Goal: Transaction & Acquisition: Obtain resource

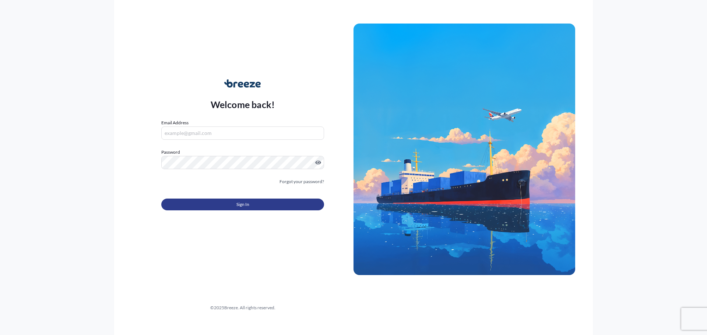
type input "[EMAIL_ADDRESS][DOMAIN_NAME]"
click at [251, 209] on button "Sign In" at bounding box center [242, 205] width 163 height 12
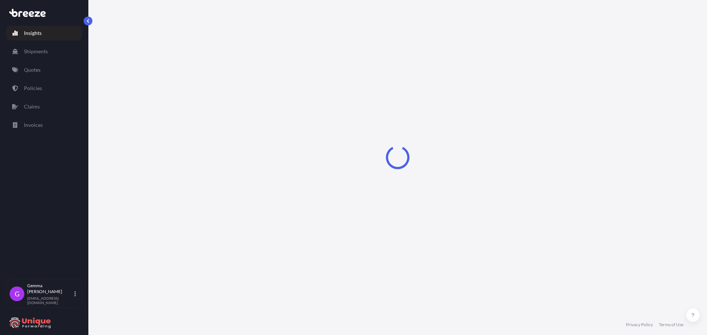
select select "2025"
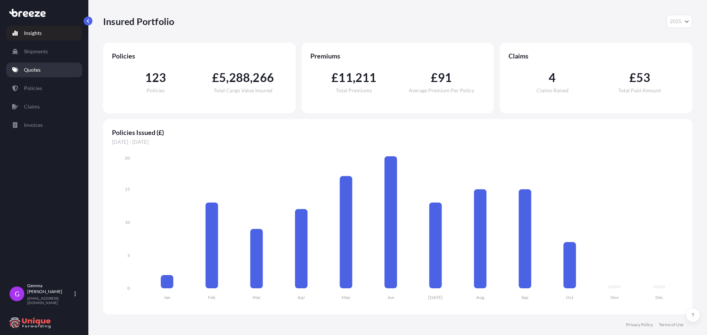
click at [36, 66] on p "Quotes" at bounding box center [32, 69] width 17 height 7
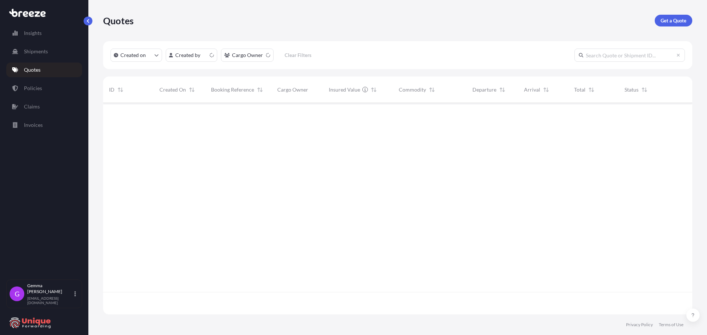
scroll to position [210, 583]
click at [665, 20] on p "Get a Quote" at bounding box center [673, 20] width 26 height 7
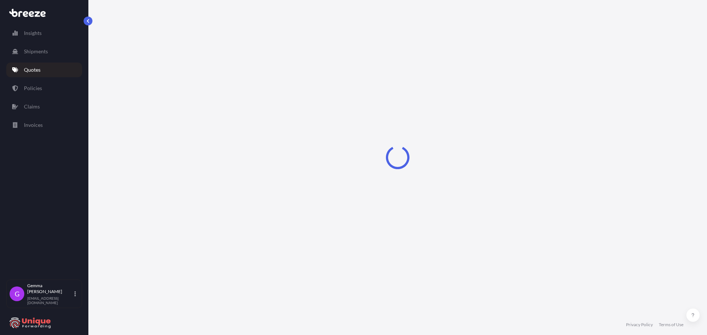
select select "Sea"
select select "1"
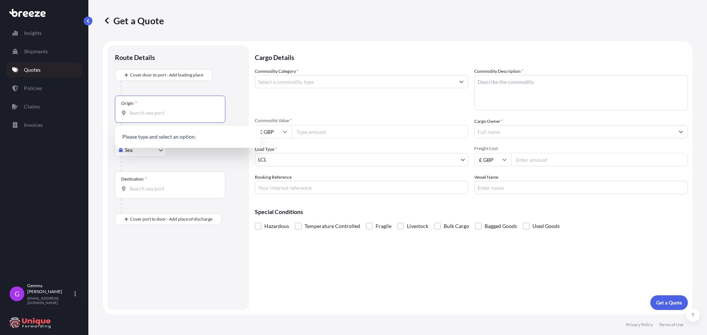
drag, startPoint x: 154, startPoint y: 116, endPoint x: 156, endPoint y: 121, distance: 5.5
click at [154, 119] on div "Origin *" at bounding box center [170, 109] width 110 height 27
click at [154, 117] on input "Origin *" at bounding box center [172, 112] width 87 height 7
click at [170, 113] on input "Origin *" at bounding box center [172, 112] width 87 height 7
click at [314, 187] on input "Booking Reference" at bounding box center [361, 187] width 213 height 13
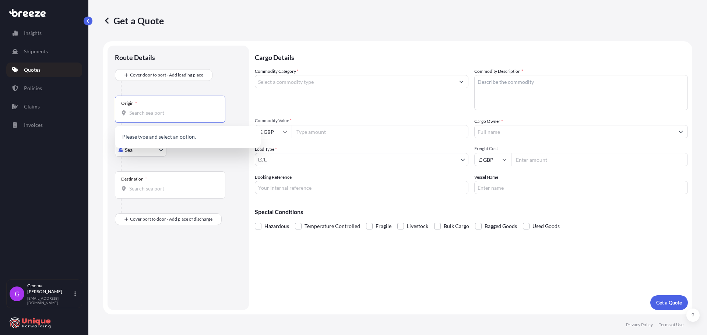
paste input "#41476"
type input "#41476"
click at [157, 116] on input "Origin * Please select an origin" at bounding box center [172, 112] width 87 height 7
click at [149, 111] on input "Origin * Please select an origin" at bounding box center [172, 112] width 87 height 7
click at [170, 110] on input "Origin * Please select an origin" at bounding box center [172, 112] width 87 height 7
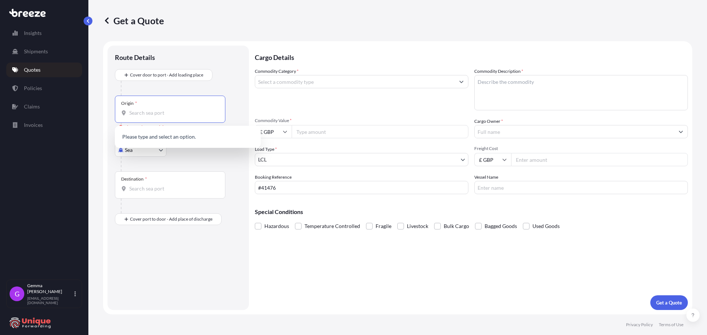
paste input "[GEOGRAPHIC_DATA], P.R.China 528000"
drag, startPoint x: 215, startPoint y: 112, endPoint x: -201, endPoint y: 96, distance: 416.2
click at [0, 96] on html "0 options available. Insights Shipments Quotes Policies Claims Invoices G [PERS…" at bounding box center [353, 167] width 707 height 335
paste input "Origin"
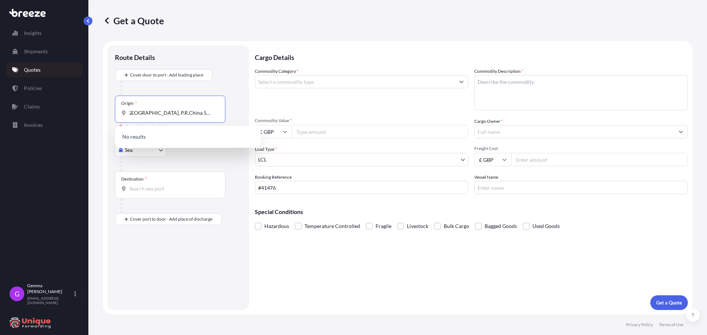
type input "[GEOGRAPHIC_DATA], P.R.China 528000"
click at [181, 108] on div "Origin * [GEOGRAPHIC_DATA], P.R.China 528000" at bounding box center [170, 109] width 110 height 27
click at [181, 109] on input "[GEOGRAPHIC_DATA], P.R.China 528000" at bounding box center [172, 112] width 87 height 7
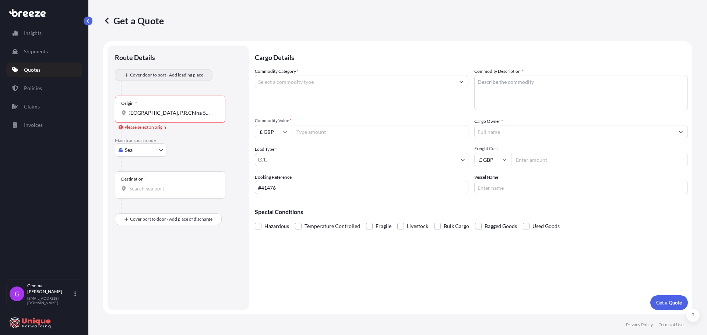
scroll to position [0, 0]
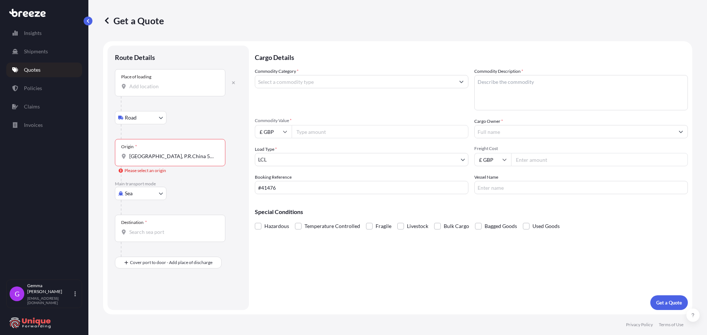
click at [172, 83] on input "Place of loading" at bounding box center [172, 86] width 87 height 7
paste input "[GEOGRAPHIC_DATA], P.R.China 528000"
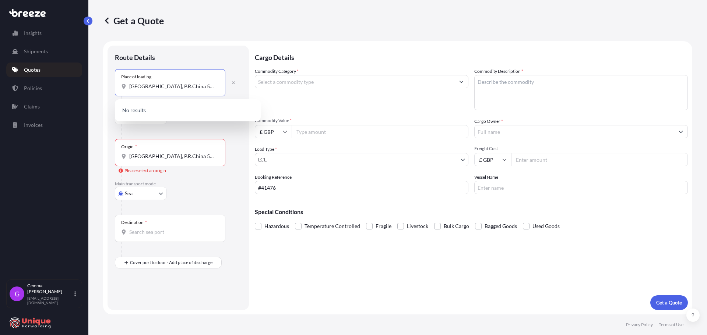
scroll to position [0, 3]
click at [182, 106] on div "Foshan, [GEOGRAPHIC_DATA], 528000" at bounding box center [188, 111] width 140 height 18
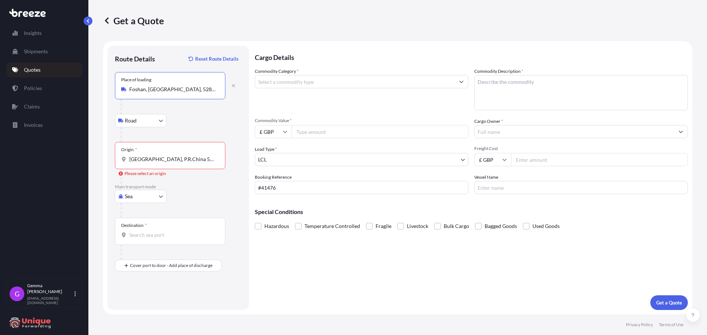
type input "Foshan, [GEOGRAPHIC_DATA], 528000"
click at [165, 161] on input "[GEOGRAPHIC_DATA], P.R.China 528000" at bounding box center [172, 159] width 87 height 7
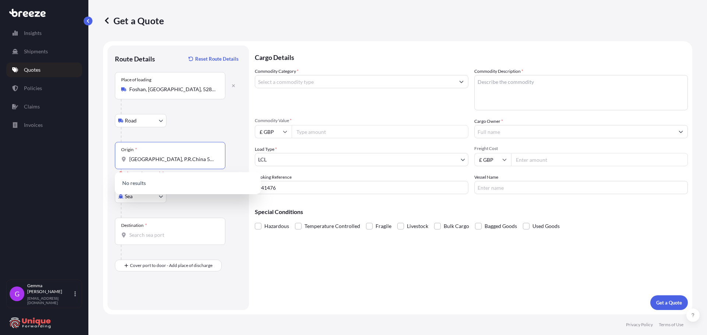
click at [165, 161] on input "[GEOGRAPHIC_DATA], P.R.China 528000" at bounding box center [172, 159] width 87 height 7
click at [176, 160] on input "[GEOGRAPHIC_DATA], P.R.China 528000" at bounding box center [172, 159] width 87 height 7
drag, startPoint x: 157, startPoint y: 160, endPoint x: 516, endPoint y: 160, distance: 358.5
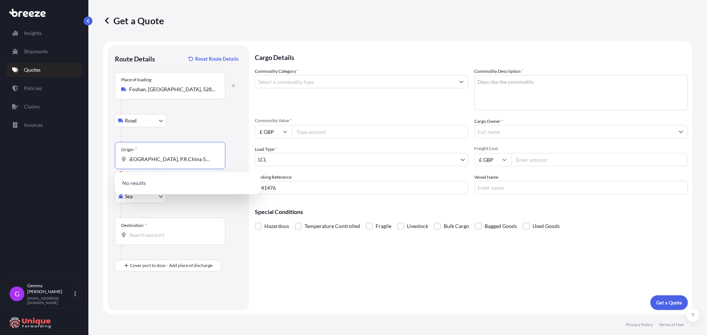
click at [508, 159] on form "Route Details Reset Route Details Place of loading [GEOGRAPHIC_DATA], [GEOGRAPH…" at bounding box center [397, 177] width 589 height 273
type input "CNGUT - [GEOGRAPHIC_DATA], [GEOGRAPHIC_DATA]"
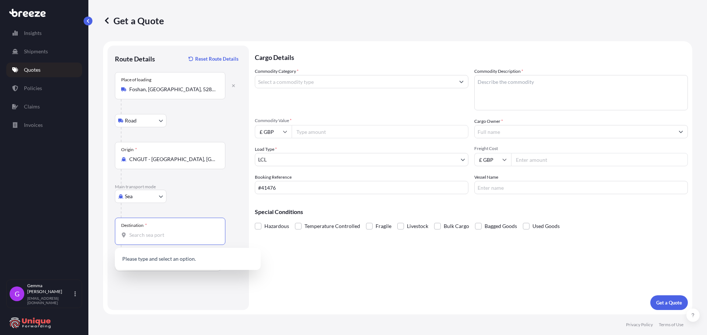
click at [172, 236] on input "Destination *" at bounding box center [172, 235] width 87 height 7
click at [165, 239] on input "united king" at bounding box center [172, 235] width 87 height 7
drag, startPoint x: 173, startPoint y: 235, endPoint x: -34, endPoint y: 252, distance: 207.9
click at [0, 252] on html "0 options available. Insights Shipments Quotes Policies Claims Invoices G [PERS…" at bounding box center [353, 167] width 707 height 335
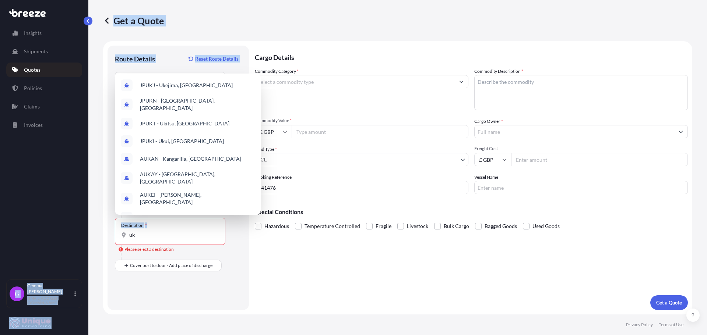
drag, startPoint x: 164, startPoint y: 240, endPoint x: 31, endPoint y: 246, distance: 132.6
click at [38, 245] on div "Insights Shipments Quotes Policies Claims Invoices G [PERSON_NAME] [EMAIL_ADDRE…" at bounding box center [353, 167] width 707 height 335
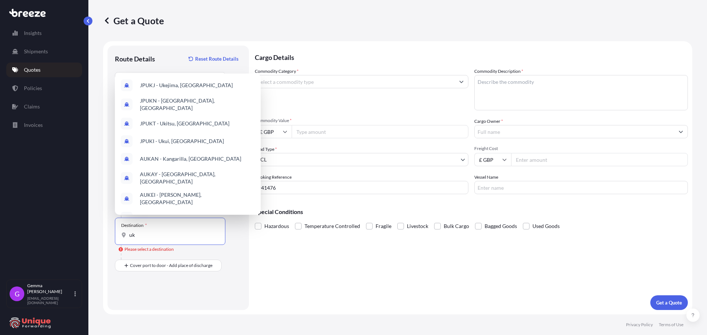
click at [166, 234] on input "uk" at bounding box center [172, 235] width 87 height 7
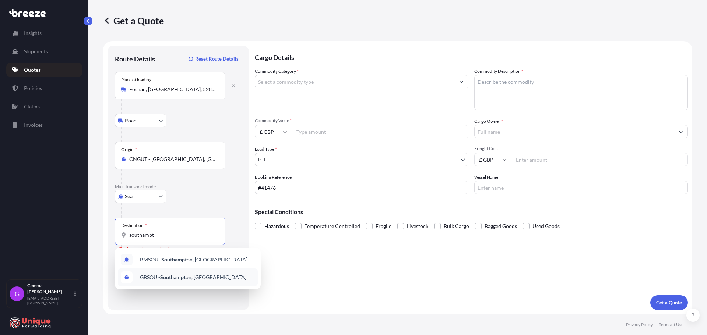
click at [207, 273] on div "GBSOU - Southampt on, [GEOGRAPHIC_DATA]" at bounding box center [188, 278] width 140 height 18
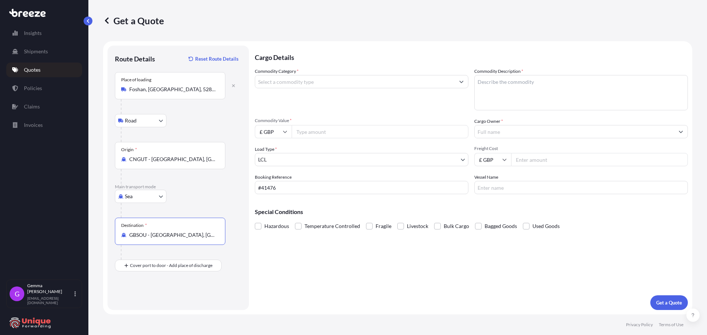
type input "GBSOU - [GEOGRAPHIC_DATA], [GEOGRAPHIC_DATA]"
click at [148, 307] on input "Place of Discharge" at bounding box center [172, 304] width 87 height 7
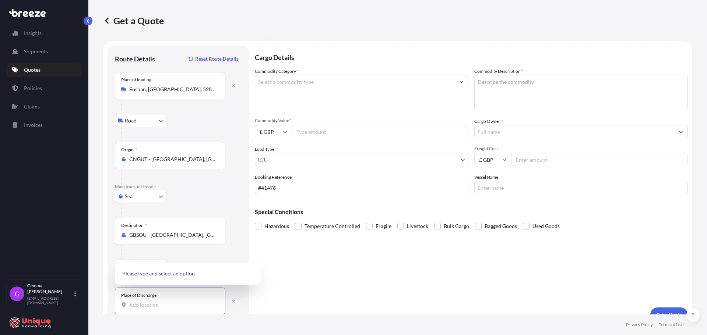
paste input "[STREET_ADDRESS]"
click at [186, 276] on span "[STREET_ADDRESS]" at bounding box center [163, 272] width 46 height 7
type input "[STREET_ADDRESS]"
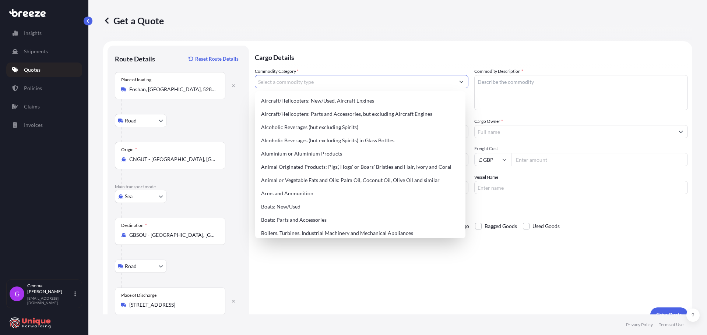
click at [321, 85] on input "Commodity Category *" at bounding box center [354, 81] width 199 height 13
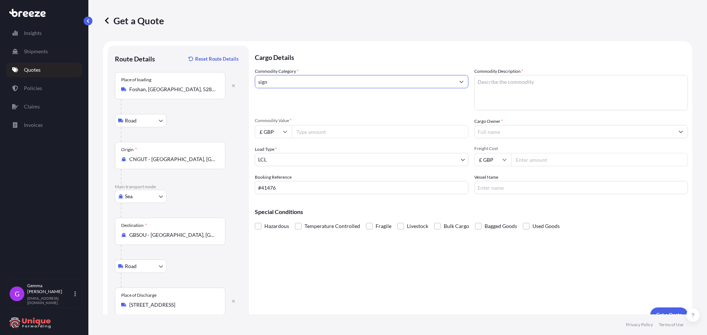
drag, startPoint x: 332, startPoint y: 84, endPoint x: 103, endPoint y: 109, distance: 230.0
click at [103, 109] on form "Route Details Reset Route Details Place of loading [GEOGRAPHIC_DATA], [GEOGRAPH…" at bounding box center [397, 184] width 589 height 286
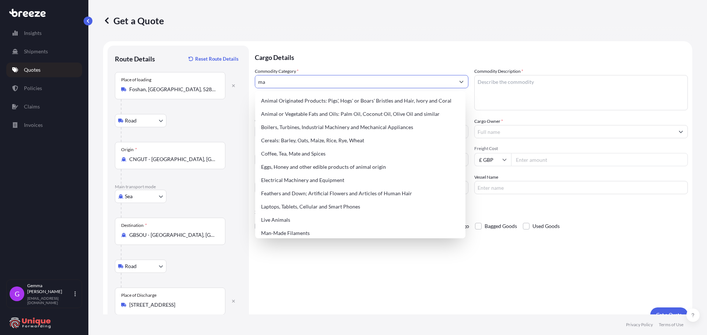
type input "m"
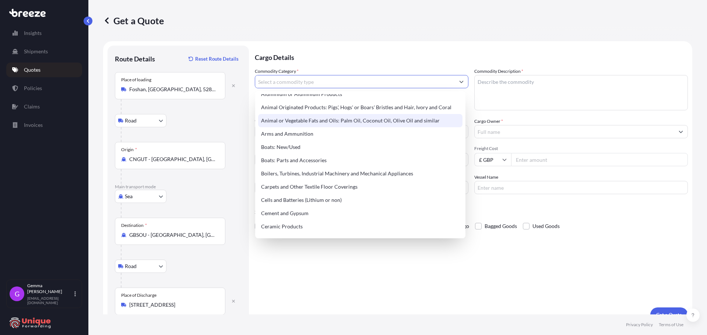
scroll to position [147, 0]
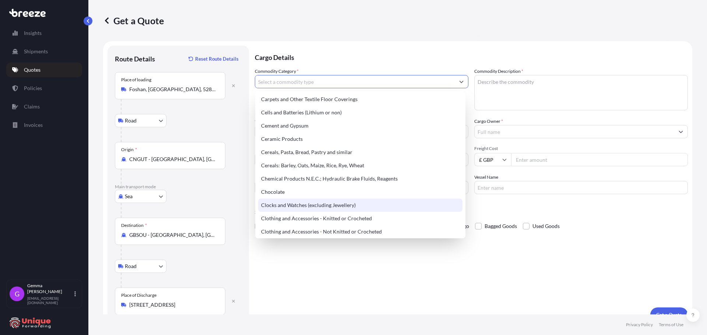
click at [290, 209] on div "Clocks and Watches (excluding Jewellery)" at bounding box center [360, 205] width 204 height 13
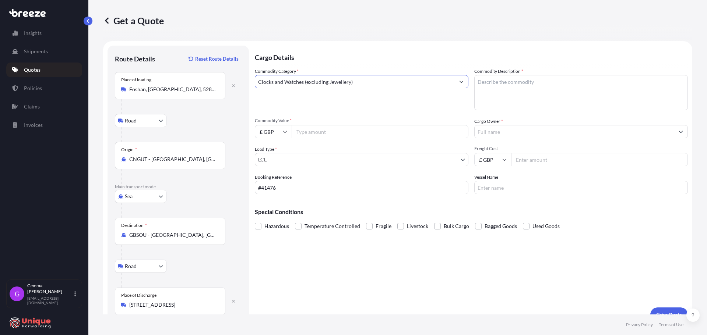
drag, startPoint x: 393, startPoint y: 82, endPoint x: 77, endPoint y: 92, distance: 316.3
click at [78, 92] on div "Insights Shipments Quotes Policies Claims Invoices G [PERSON_NAME] [EMAIL_ADDRE…" at bounding box center [353, 167] width 707 height 335
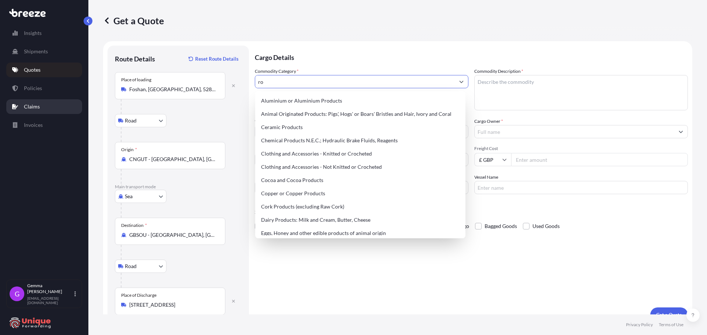
type input "r"
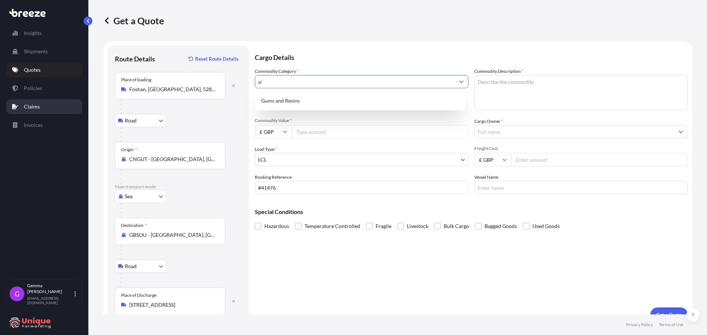
type input "s"
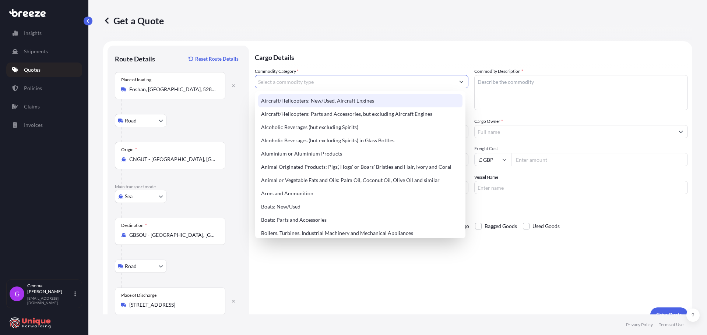
click at [290, 81] on input "Commodity Category *" at bounding box center [354, 81] width 199 height 13
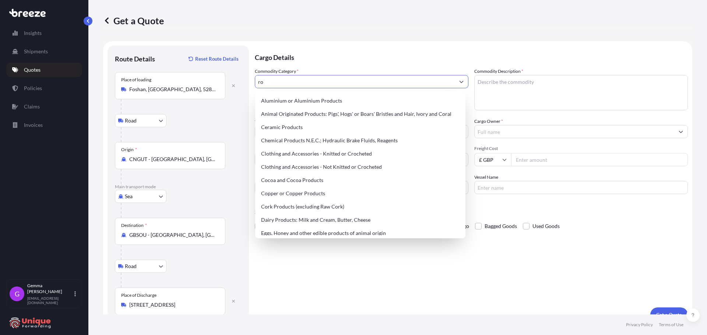
type input "r"
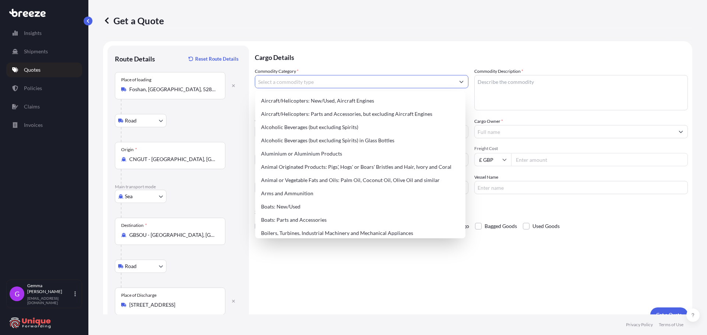
click at [308, 79] on input "Commodity Category *" at bounding box center [354, 81] width 199 height 13
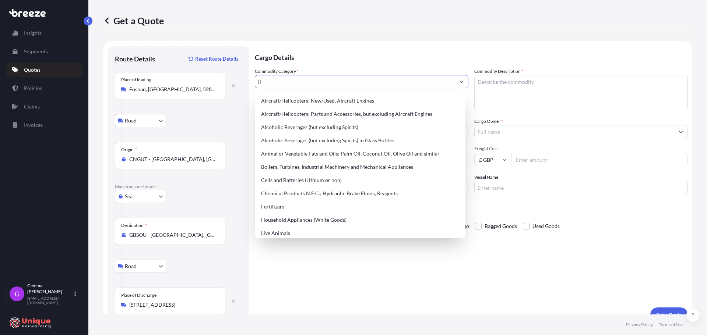
type input "l"
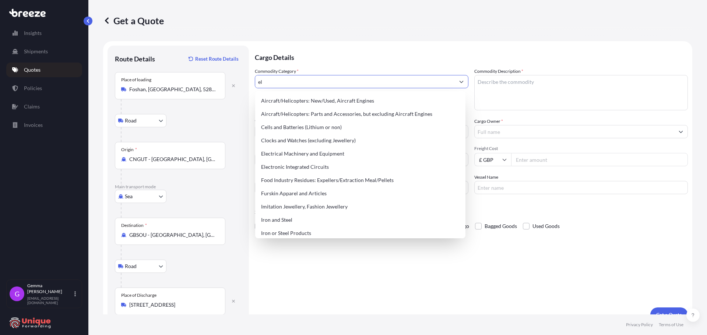
type input "e"
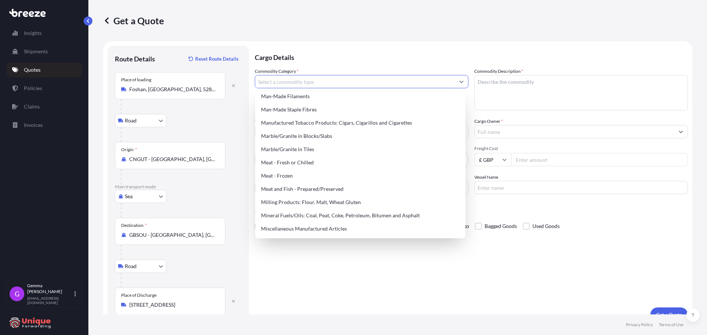
scroll to position [919, 0]
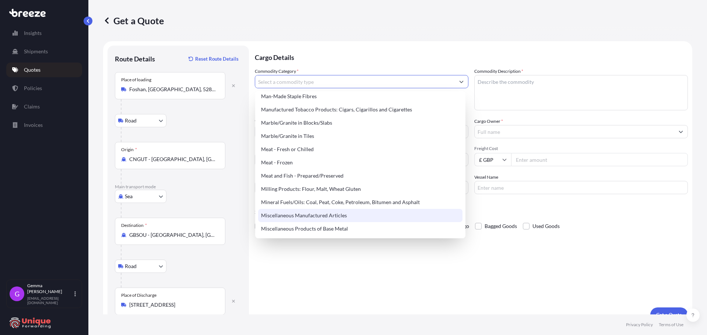
type input "Miscellaneous Manufactured Articles"
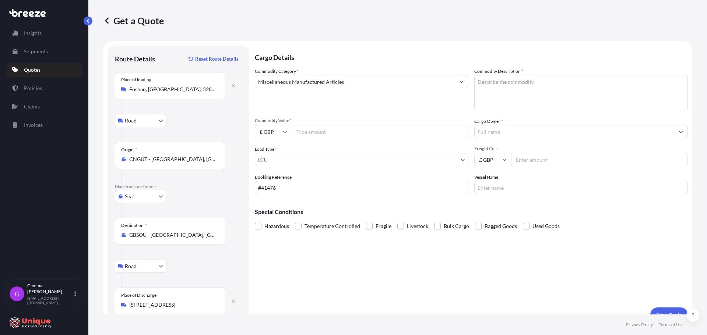
drag, startPoint x: 450, startPoint y: 81, endPoint x: 473, endPoint y: 84, distance: 23.5
click at [455, 82] on div "Miscellaneous Manufactured Articles" at bounding box center [361, 81] width 213 height 13
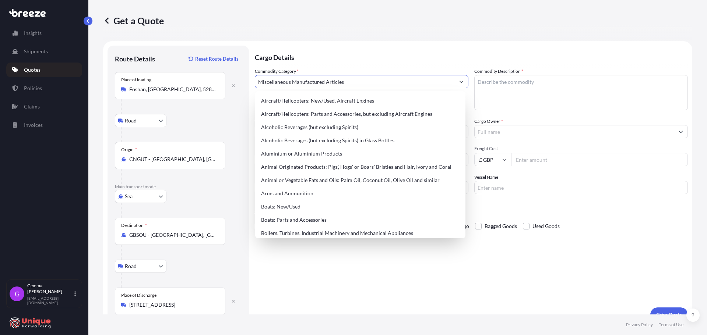
click at [487, 87] on textarea "Commodity Description *" at bounding box center [580, 92] width 213 height 35
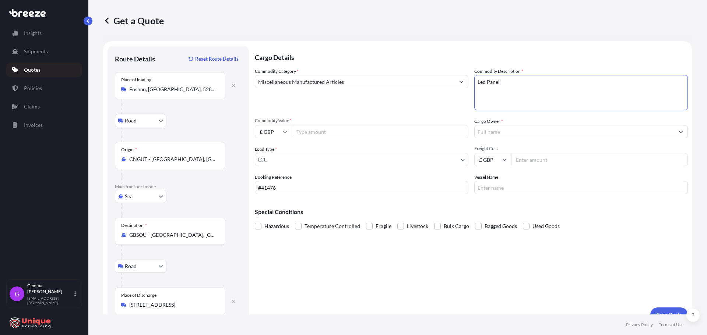
type textarea "Led Panel"
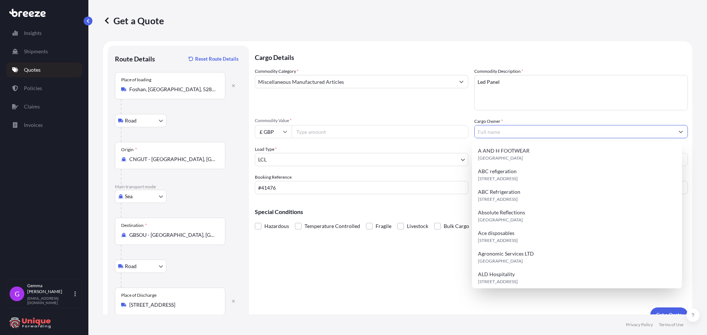
click at [527, 134] on input "Cargo Owner *" at bounding box center [573, 131] width 199 height 13
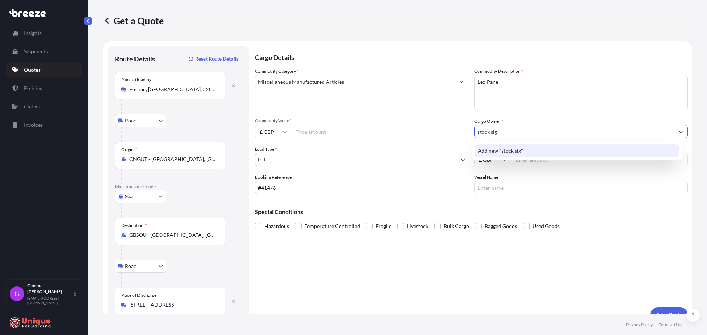
click at [521, 131] on input "stock sig" at bounding box center [573, 131] width 199 height 13
click at [525, 133] on input "stock signs" at bounding box center [573, 131] width 199 height 13
drag, startPoint x: 525, startPoint y: 133, endPoint x: 308, endPoint y: 136, distance: 216.8
click at [308, 136] on div "Commodity Category * Miscellaneous Manufactured Articles Commodity Description …" at bounding box center [471, 131] width 433 height 127
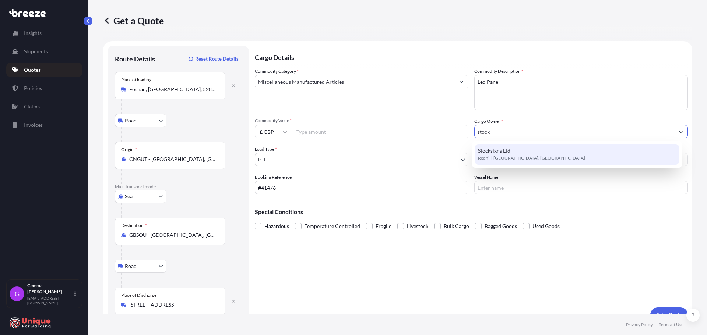
click at [508, 152] on span "Stocksigns Ltd" at bounding box center [494, 150] width 32 height 7
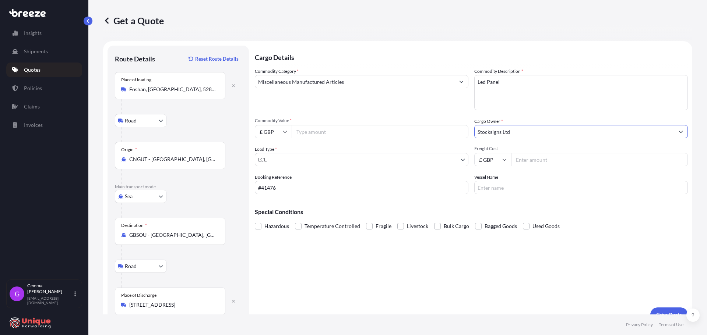
type input "Stocksigns Ltd"
click at [543, 162] on input "Freight Cost" at bounding box center [599, 159] width 177 height 13
click at [512, 187] on input "Vessel Name" at bounding box center [580, 187] width 213 height 13
drag, startPoint x: 329, startPoint y: 128, endPoint x: 317, endPoint y: 138, distance: 14.9
click at [329, 128] on input "Commodity Value *" at bounding box center [380, 131] width 177 height 13
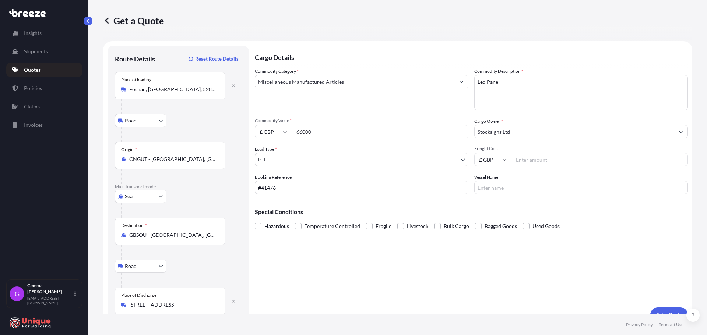
type input "66000"
click at [573, 159] on input "Freight Cost" at bounding box center [599, 159] width 177 height 13
click at [530, 168] on div "Commodity Category * Miscellaneous Manufactured Articles Commodity Description …" at bounding box center [471, 131] width 433 height 127
drag, startPoint x: 532, startPoint y: 163, endPoint x: 539, endPoint y: 182, distance: 20.0
click at [532, 163] on input "Freight Cost" at bounding box center [599, 159] width 177 height 13
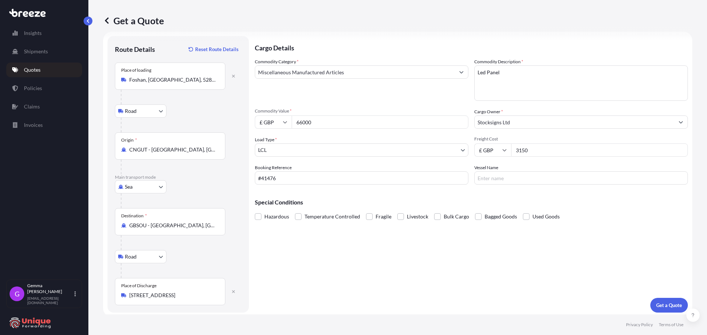
scroll to position [12, 0]
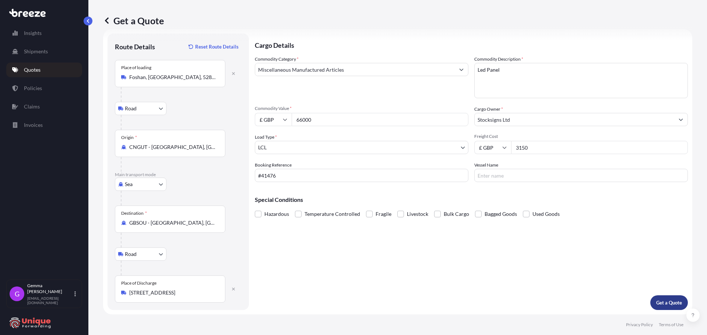
type input "3150"
click at [664, 302] on p "Get a Quote" at bounding box center [669, 302] width 26 height 7
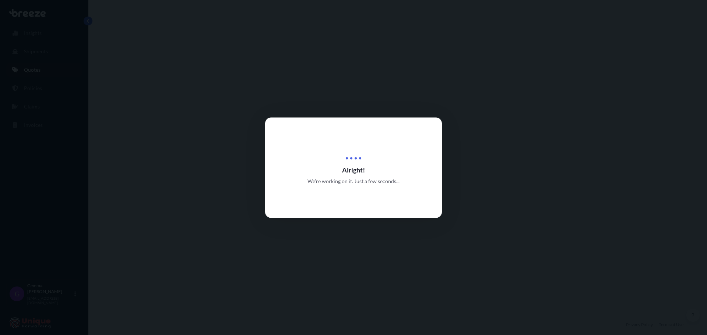
select select "Road"
select select "Sea"
select select "Road"
select select "1"
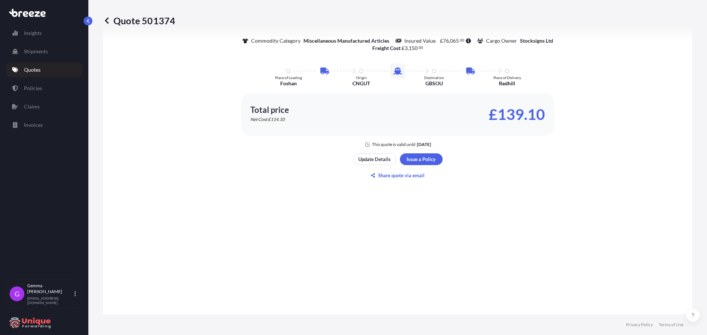
scroll to position [524, 0]
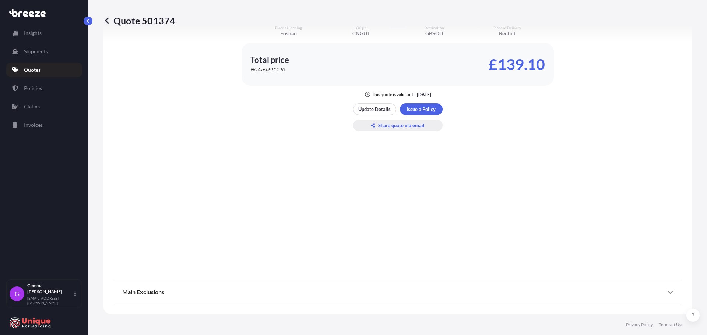
click at [402, 128] on p "Share quote via email" at bounding box center [401, 125] width 46 height 7
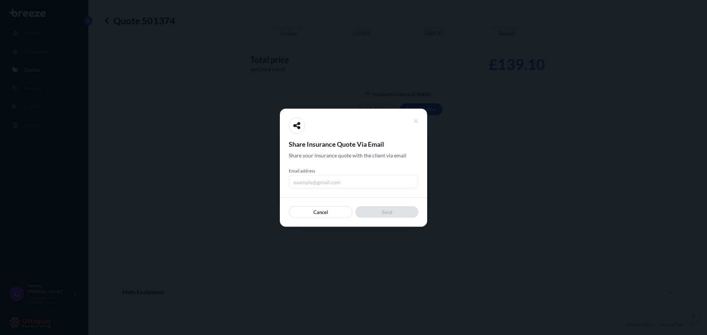
click at [334, 184] on input "Email address" at bounding box center [354, 181] width 130 height 13
type input "[EMAIL_ADDRESS][DOMAIN_NAME]"
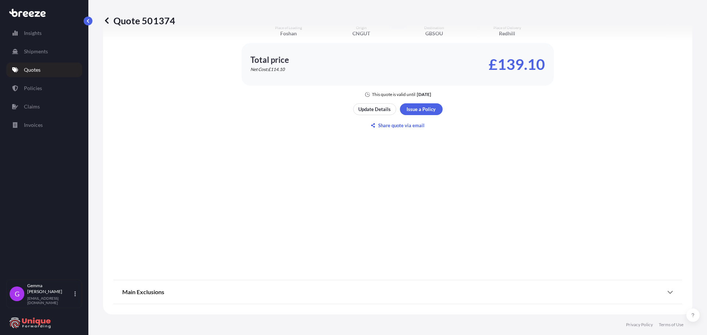
click at [27, 70] on p "Quotes" at bounding box center [32, 69] width 17 height 7
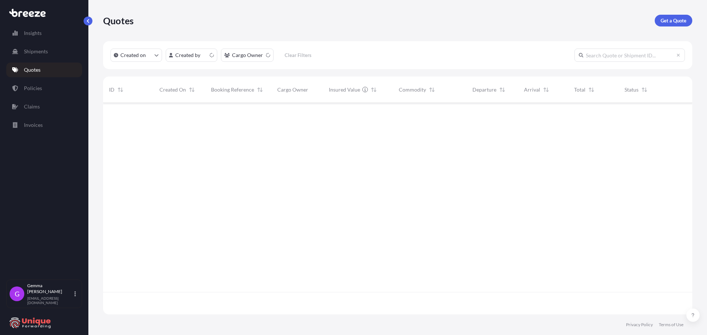
scroll to position [210, 583]
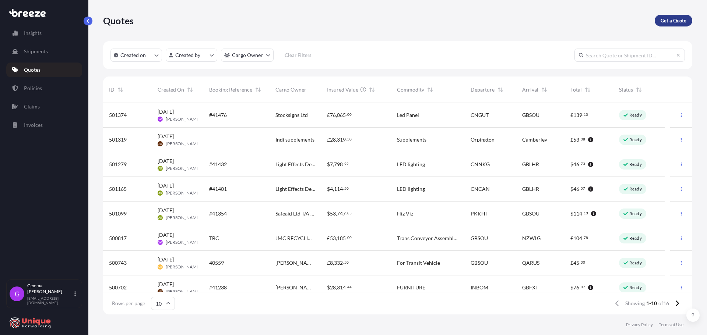
click at [671, 19] on p "Get a Quote" at bounding box center [673, 20] width 26 height 7
select select "Sea"
select select "1"
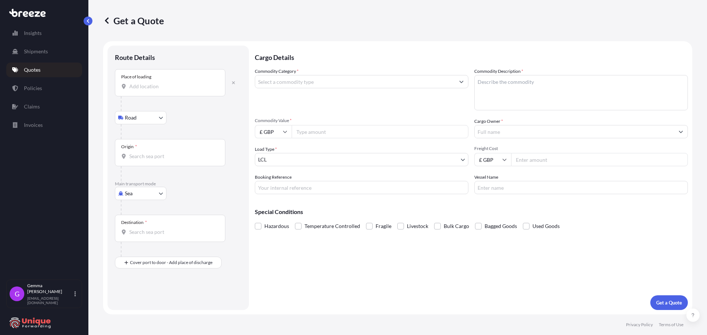
click at [154, 94] on div "Place of loading" at bounding box center [170, 82] width 110 height 27
click at [154, 90] on input "Place of loading" at bounding box center [172, 86] width 87 height 7
paste input "[GEOGRAPHIC_DATA], P.R.China 528000"
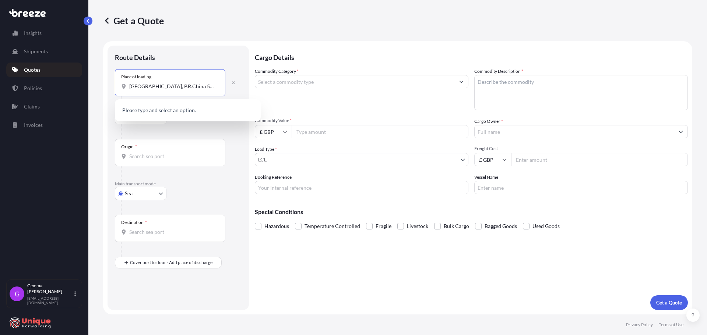
scroll to position [0, 3]
click at [159, 106] on div "Foshan, [GEOGRAPHIC_DATA], 528000" at bounding box center [188, 111] width 140 height 18
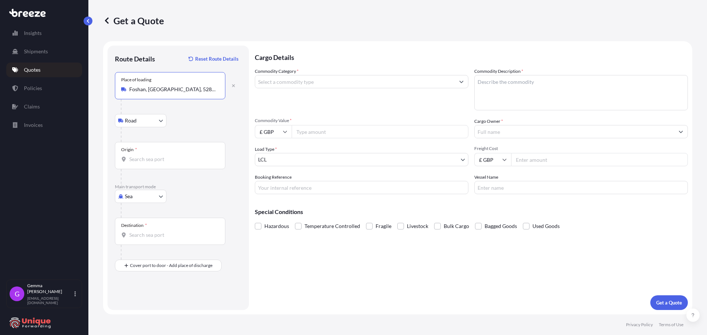
type input "Foshan, [GEOGRAPHIC_DATA], 528000"
click at [155, 159] on input "Origin *" at bounding box center [172, 159] width 87 height 7
click at [193, 183] on span "CNFRT - Foshan New Pt, [GEOGRAPHIC_DATA]" at bounding box center [194, 183] width 108 height 7
type input "CNFRT - Foshan New Pt, [GEOGRAPHIC_DATA]"
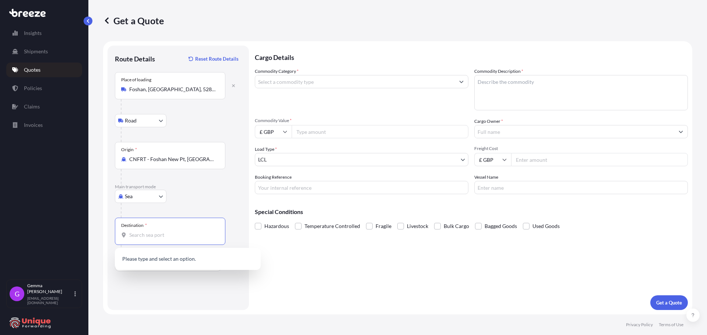
click at [170, 233] on input "Destination *" at bounding box center [172, 235] width 87 height 7
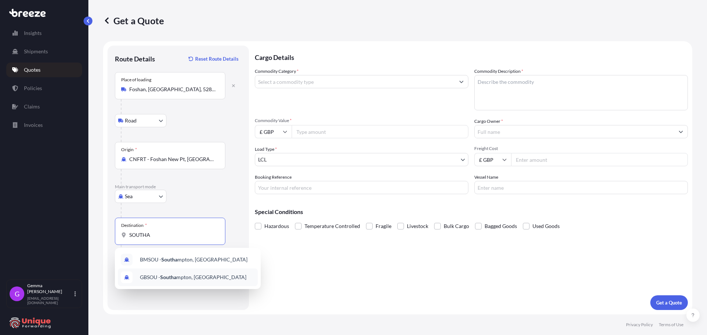
click at [192, 280] on span "GBSOU - Southa mpton, [GEOGRAPHIC_DATA]" at bounding box center [193, 277] width 106 height 7
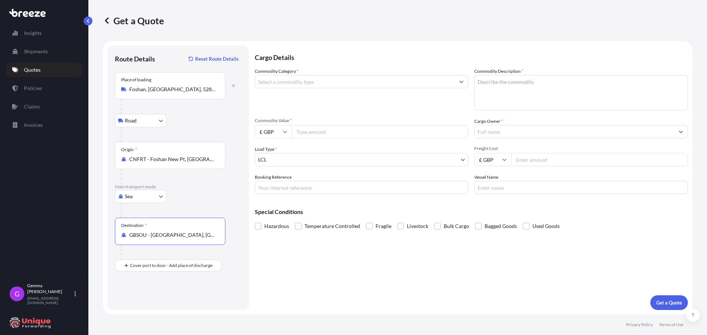
type input "GBSOU - [GEOGRAPHIC_DATA], [GEOGRAPHIC_DATA]"
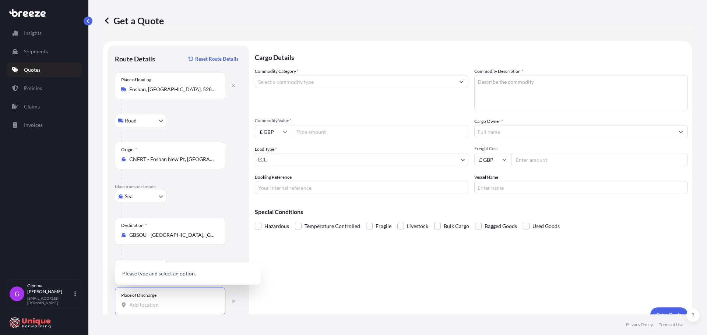
click at [164, 303] on input "Place of Discharge" at bounding box center [172, 304] width 87 height 7
paste input "RH1 2LG"
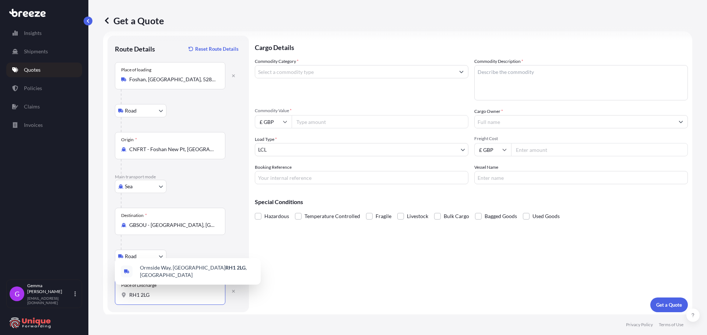
scroll to position [12, 0]
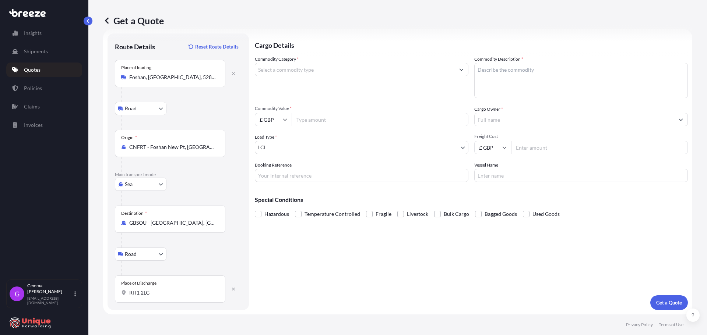
click at [160, 287] on div "Place of Discharge RH1 2LG" at bounding box center [170, 289] width 110 height 27
click at [160, 289] on input "RH1 2LG" at bounding box center [172, 292] width 87 height 7
click at [170, 316] on span "[STREET_ADDRESS]" at bounding box center [197, 319] width 115 height 15
type input "[STREET_ADDRESS]"
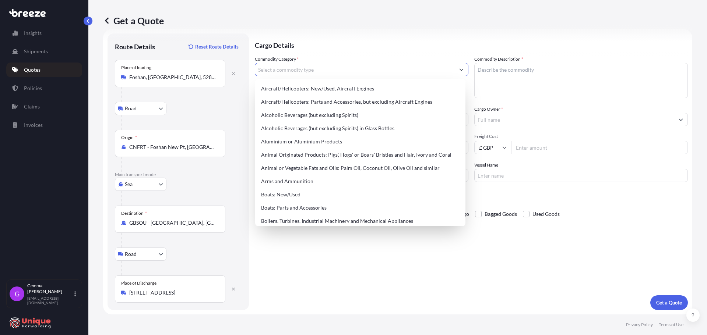
click at [299, 72] on input "Commodity Category *" at bounding box center [354, 69] width 199 height 13
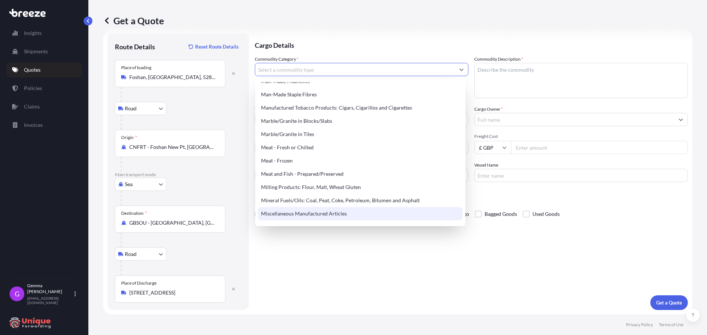
scroll to position [920, 0]
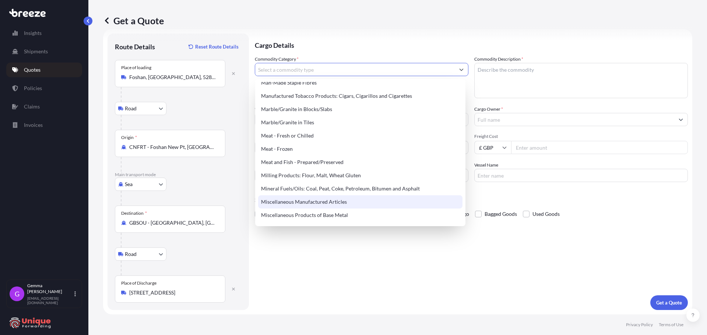
click at [308, 203] on div "Miscellaneous Manufactured Articles" at bounding box center [360, 201] width 204 height 13
type input "Miscellaneous Manufactured Articles"
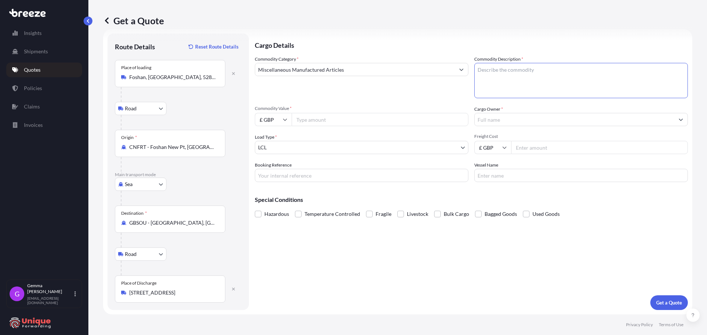
click at [559, 72] on textarea "Commodity Description *" at bounding box center [580, 80] width 213 height 35
type textarea "LED PANEL"
click at [406, 117] on input "Commodity Value *" at bounding box center [380, 119] width 177 height 13
click at [309, 121] on input "Commodity Value *" at bounding box center [380, 119] width 177 height 13
type input "1300"
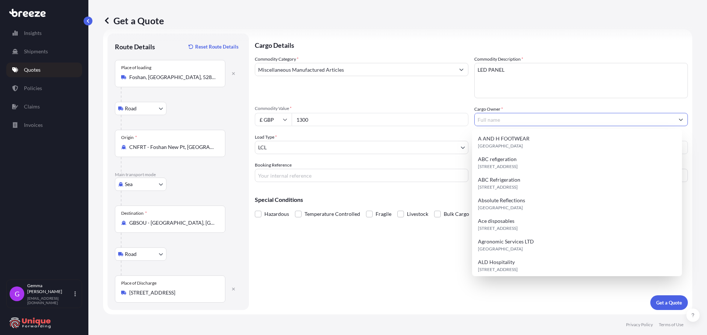
click at [506, 119] on input "Cargo Owner *" at bounding box center [573, 119] width 199 height 13
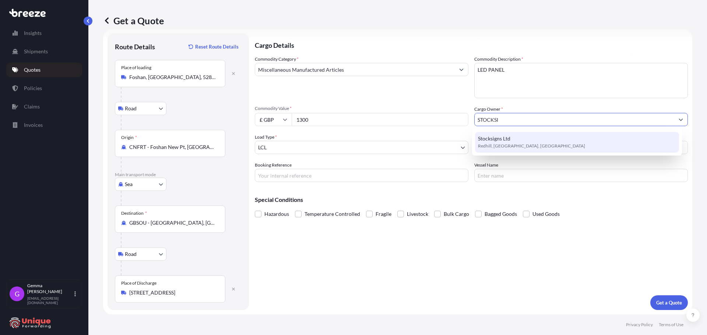
click at [508, 144] on span "Redhill, [GEOGRAPHIC_DATA], [GEOGRAPHIC_DATA]" at bounding box center [531, 145] width 107 height 7
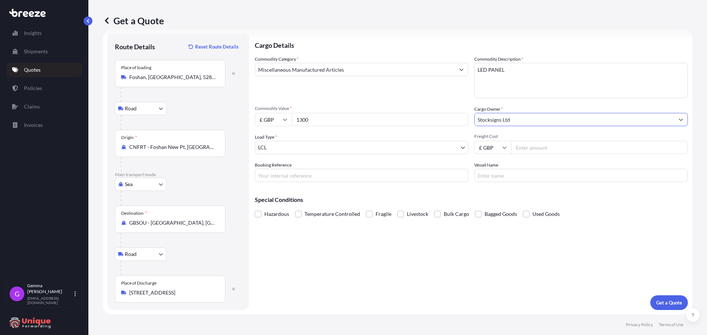
type input "Stocksigns Ltd"
click at [346, 172] on input "Booking Reference" at bounding box center [361, 175] width 213 height 13
click at [283, 169] on input "Booking Reference" at bounding box center [361, 175] width 213 height 13
click at [285, 171] on input "Booking Reference" at bounding box center [361, 175] width 213 height 13
paste input "#41475"
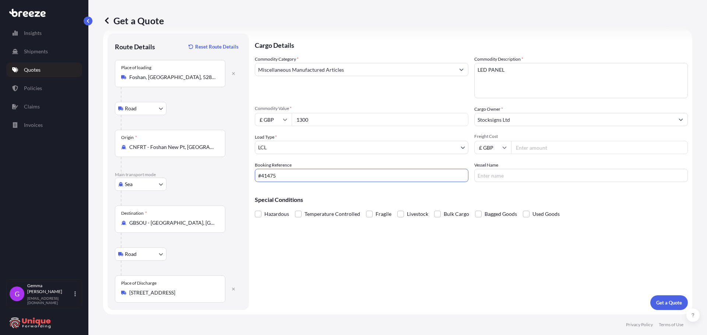
type input "#41475"
click at [565, 145] on input "Freight Cost" at bounding box center [599, 147] width 177 height 13
drag, startPoint x: 534, startPoint y: 148, endPoint x: 531, endPoint y: 145, distance: 4.2
click at [534, 148] on input "Freight Cost" at bounding box center [599, 147] width 177 height 13
type input "720"
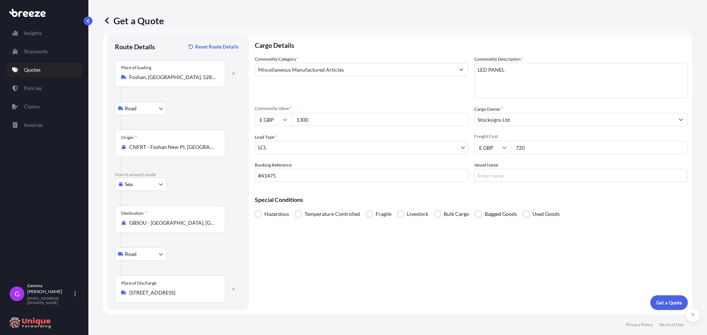
drag, startPoint x: 621, startPoint y: 212, endPoint x: 627, endPoint y: 230, distance: 18.9
click at [623, 220] on div "Cargo Details Commodity Category * Miscellaneous Manufactured Articles Commodit…" at bounding box center [471, 171] width 433 height 277
click at [656, 304] on p "Get a Quote" at bounding box center [669, 302] width 26 height 7
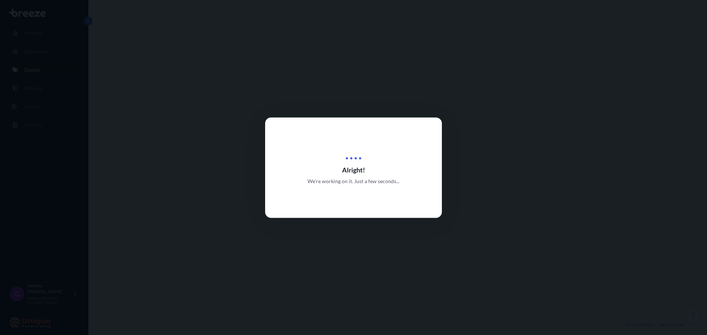
select select "Road"
select select "Sea"
select select "Road"
select select "1"
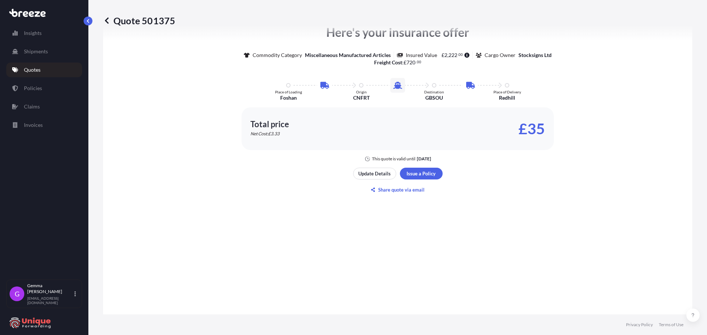
scroll to position [515, 0]
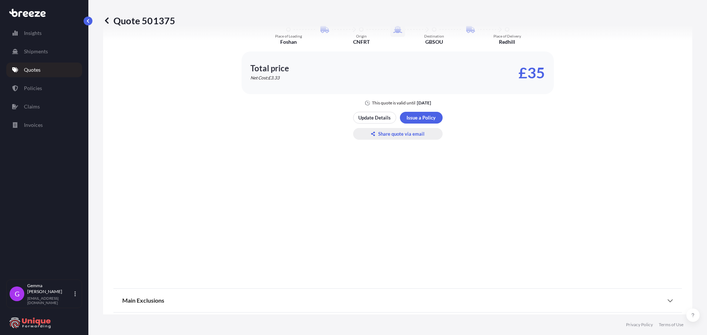
click at [395, 134] on p "Share quote via email" at bounding box center [401, 133] width 46 height 7
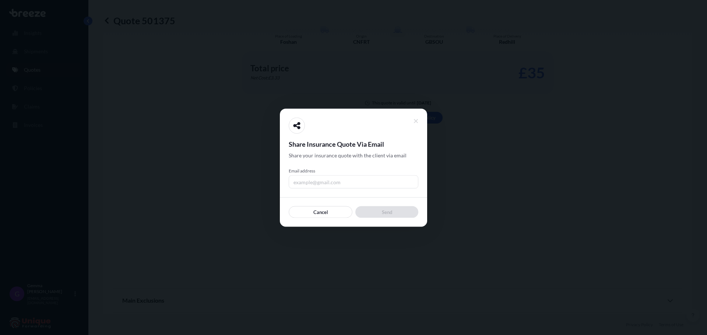
click at [342, 180] on input "Email address" at bounding box center [354, 181] width 130 height 13
type input "[EMAIL_ADDRESS][DOMAIN_NAME]"
